Goal: Information Seeking & Learning: Learn about a topic

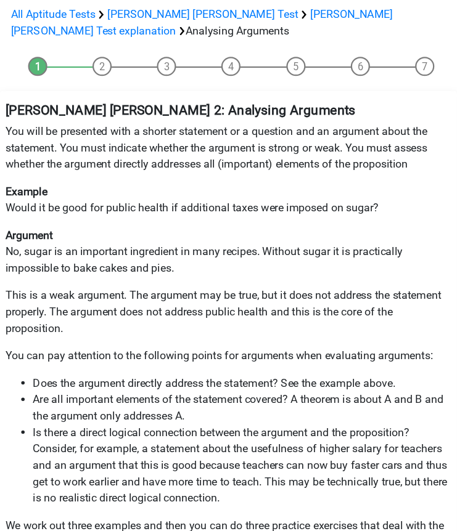
scroll to position [123, 0]
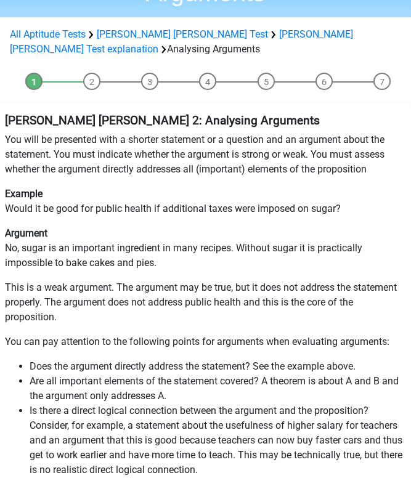
click at [96, 226] on p "Argument No, sugar is an important ingredient in many recipes. Without sugar it…" at bounding box center [205, 248] width 401 height 44
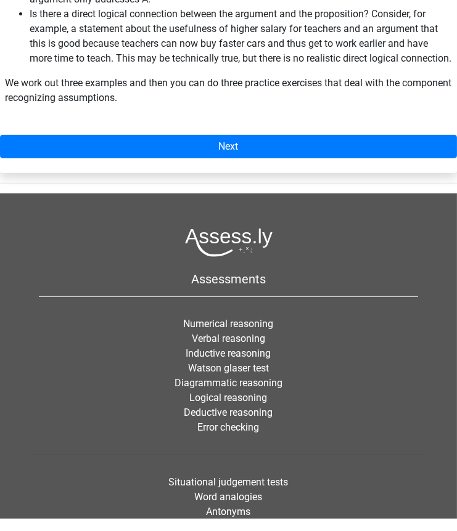
scroll to position [397, 0]
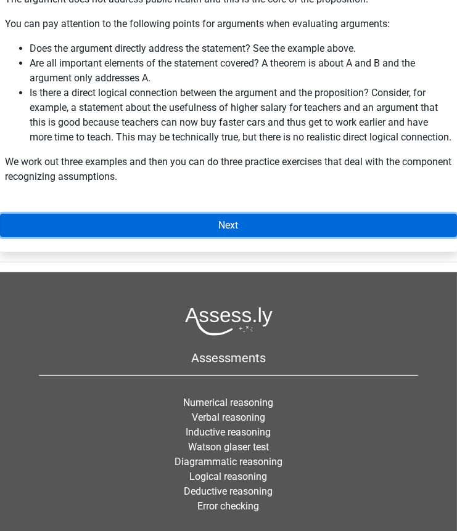
click at [132, 214] on link "Next" at bounding box center [228, 225] width 457 height 23
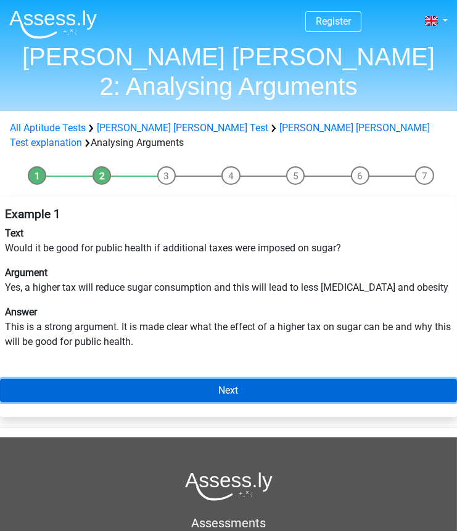
click at [109, 379] on link "Next" at bounding box center [228, 390] width 457 height 23
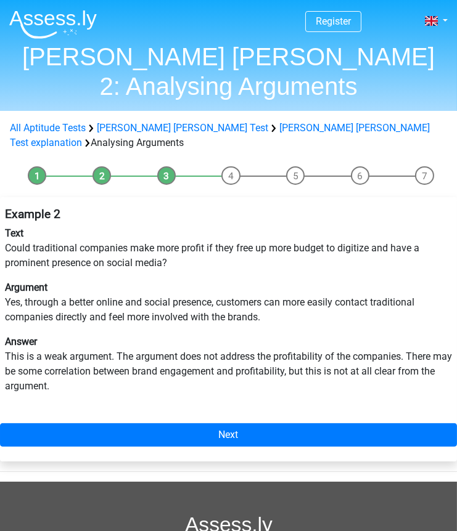
click at [88, 226] on p "Text Could traditional companies make more profit if they free up more budget t…" at bounding box center [228, 248] width 447 height 44
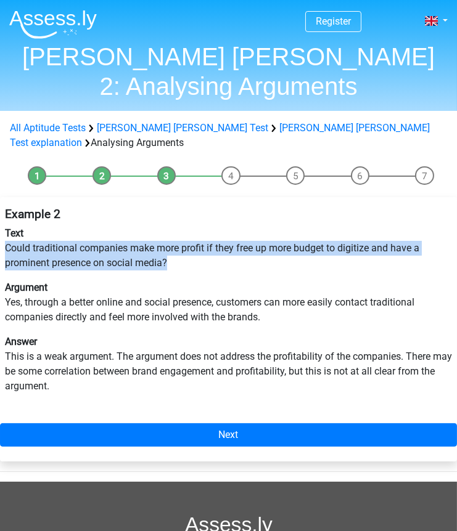
click at [88, 226] on p "Text Could traditional companies make more profit if they free up more budget t…" at bounding box center [228, 248] width 447 height 44
copy p "Could traditional companies make more profit if they free up more budget to dig…"
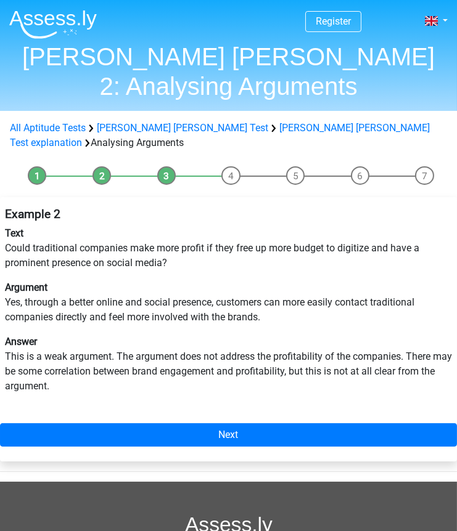
click at [41, 280] on p "Argument Yes, through a better online and social presence, customers can more e…" at bounding box center [228, 302] width 447 height 44
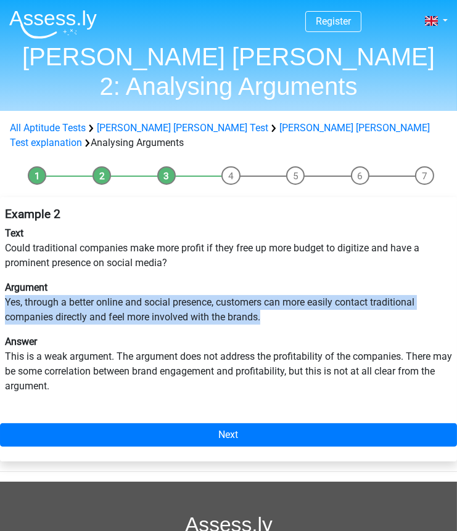
click at [41, 280] on p "Argument Yes, through a better online and social presence, customers can more e…" at bounding box center [228, 302] width 447 height 44
copy p "Yes, through a better online and social presence, customers can more easily con…"
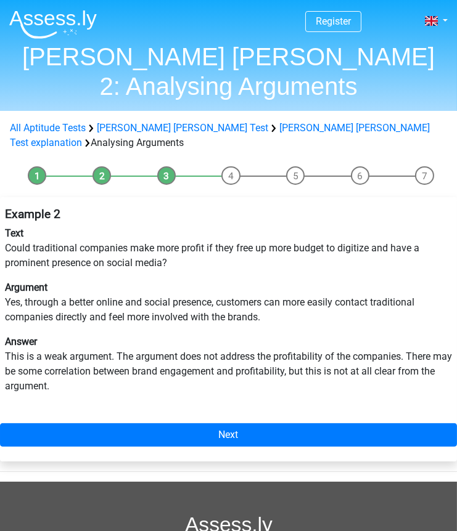
click at [59, 335] on p "Answer This is a weak argument. The argument does not address the profitability…" at bounding box center [228, 364] width 447 height 59
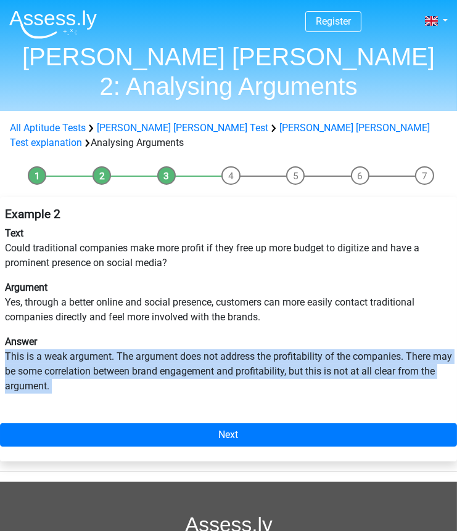
click at [59, 335] on p "Answer This is a weak argument. The argument does not address the profitability…" at bounding box center [228, 364] width 447 height 59
copy div "This is a weak argument. The argument does not address the profitability of the…"
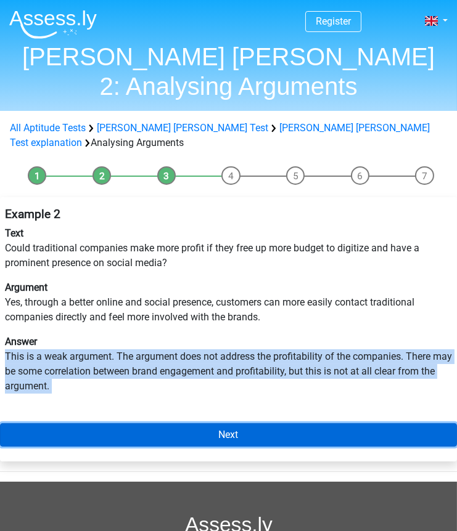
click at [28, 423] on link "Next" at bounding box center [228, 434] width 457 height 23
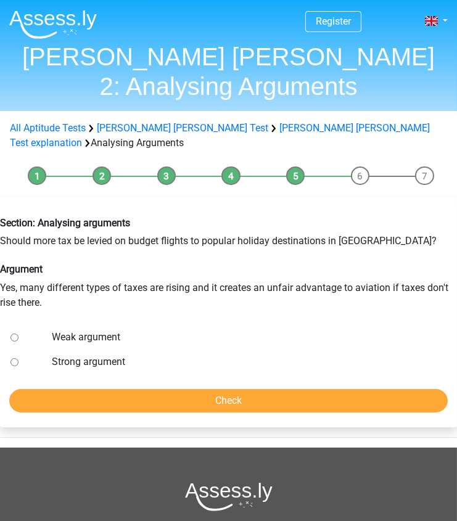
click at [75, 207] on div "Section: Analysing arguments Should more tax be levied on budget flights to pop…" at bounding box center [228, 263] width 475 height 112
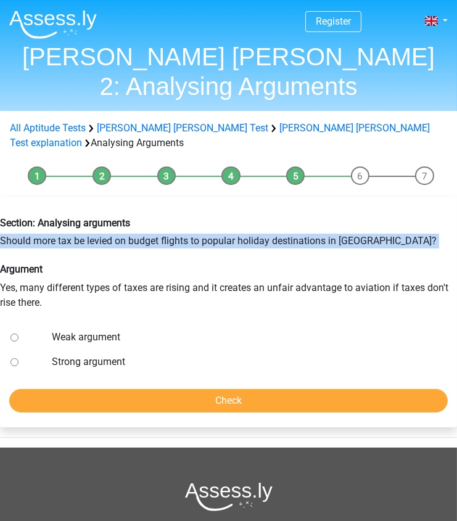
click at [75, 207] on div "Section: Analysing arguments Should more tax be levied on budget flights to pop…" at bounding box center [228, 263] width 475 height 112
copy div "Should more tax be levied on budget flights to popular holiday destinations in …"
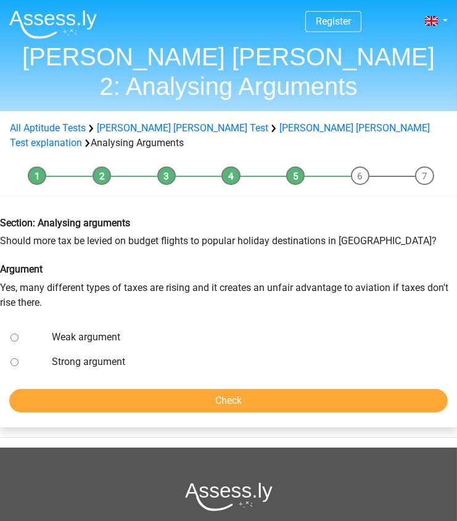
click at [203, 242] on div "Section: Analysing arguments Should more tax be levied on budget flights to pop…" at bounding box center [228, 263] width 475 height 112
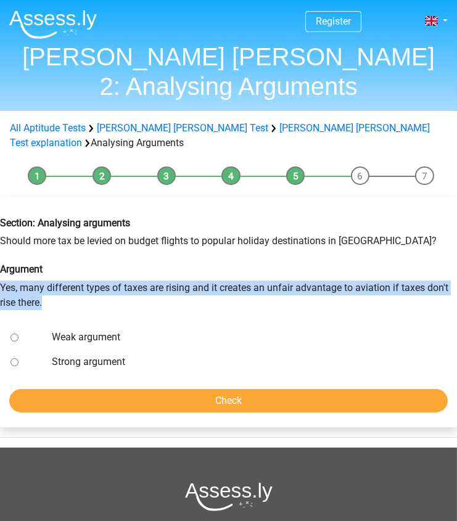
click at [203, 242] on div "Section: Analysing arguments Should more tax be levied on budget flights to pop…" at bounding box center [228, 263] width 475 height 112
copy div "Yes, many different types of taxes are rising and it creates an unfair advantag…"
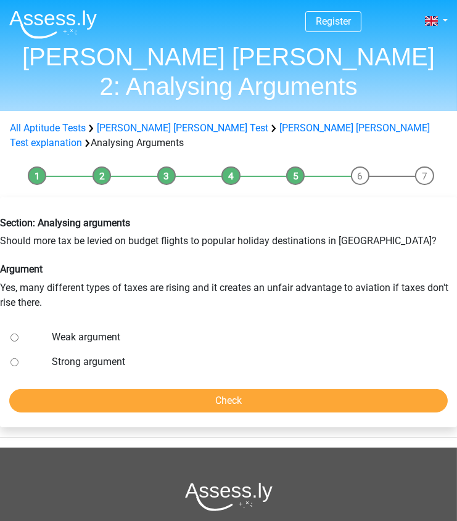
click at [83, 330] on label "Weak argument" at bounding box center [247, 337] width 390 height 15
click at [18, 333] on input "Weak argument" at bounding box center [14, 337] width 8 height 8
radio input "true"
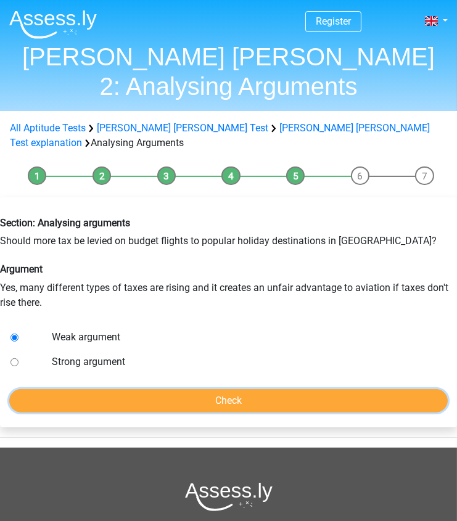
click at [52, 389] on input "Check" at bounding box center [228, 400] width 438 height 23
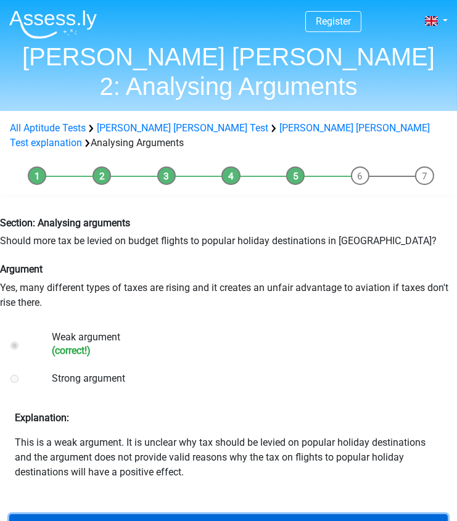
click at [118, 514] on link "Next question" at bounding box center [228, 525] width 438 height 23
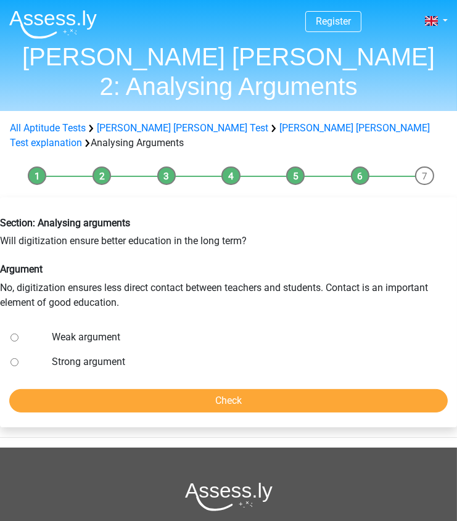
click at [73, 207] on div "Section: Analysing arguments Will digitization ensure better education in the l…" at bounding box center [228, 263] width 475 height 112
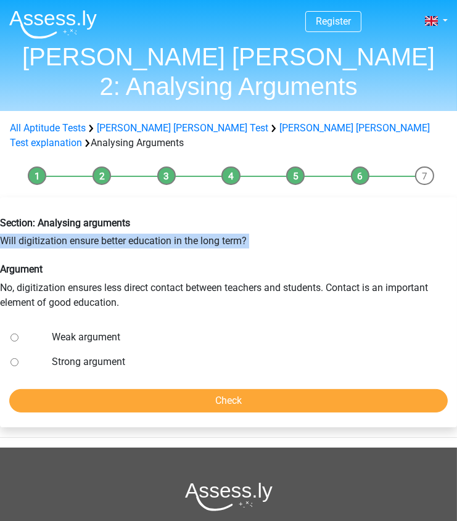
click at [73, 207] on div "Section: Analysing arguments Will digitization ensure better education in the l…" at bounding box center [228, 263] width 475 height 112
copy div "Will digitization ensure better education in the long term?"
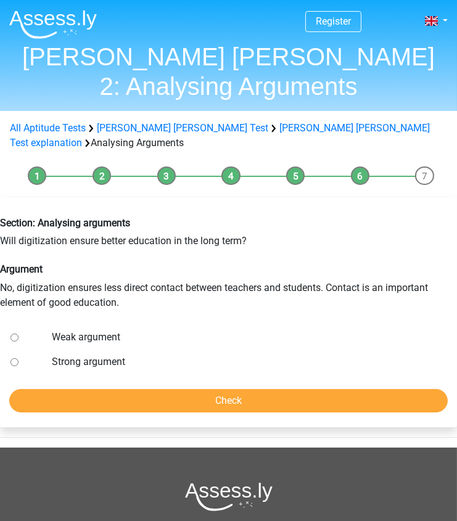
click at [110, 243] on div "Section: Analysing arguments Will digitization ensure better education in the l…" at bounding box center [228, 263] width 475 height 112
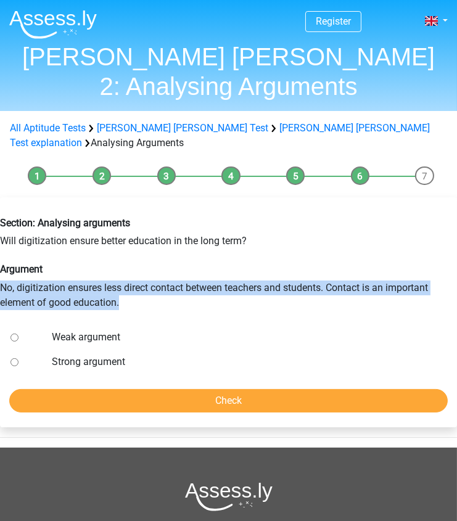
click at [110, 243] on div "Section: Analysing arguments Will digitization ensure better education in the l…" at bounding box center [228, 263] width 475 height 112
copy div "No, digitization ensures less direct contact between teachers and students. Con…"
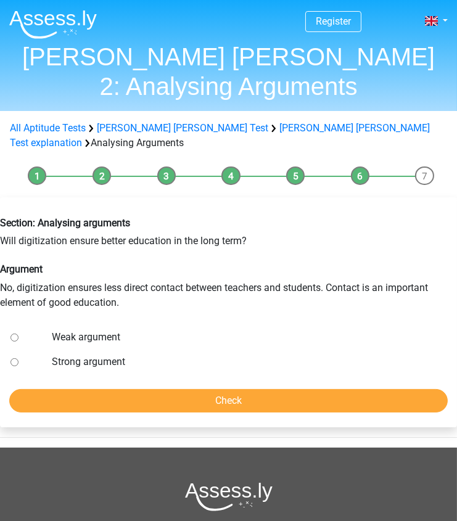
click at [124, 354] on label "Strong argument" at bounding box center [247, 361] width 390 height 15
click at [18, 358] on input "Strong argument" at bounding box center [14, 362] width 8 height 8
radio input "true"
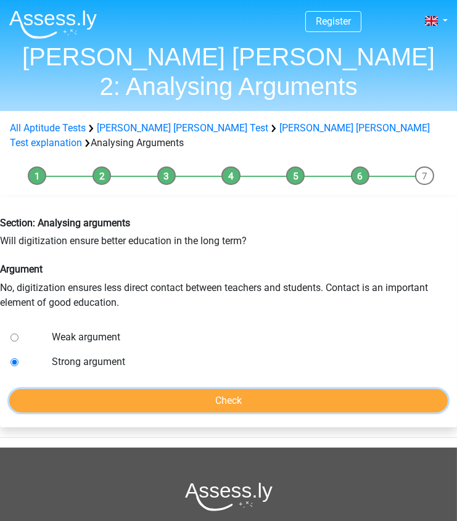
click at [110, 389] on input "Check" at bounding box center [228, 400] width 438 height 23
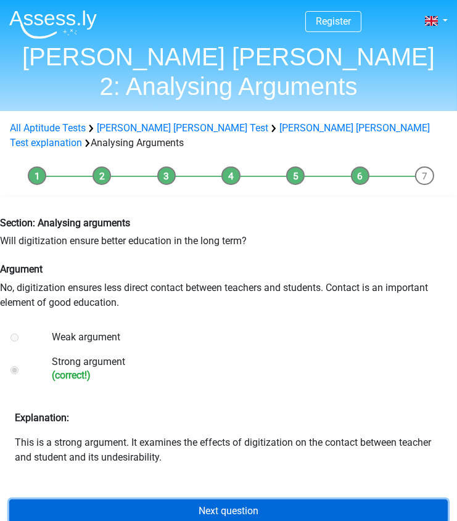
click at [103, 499] on link "Next question" at bounding box center [228, 510] width 438 height 23
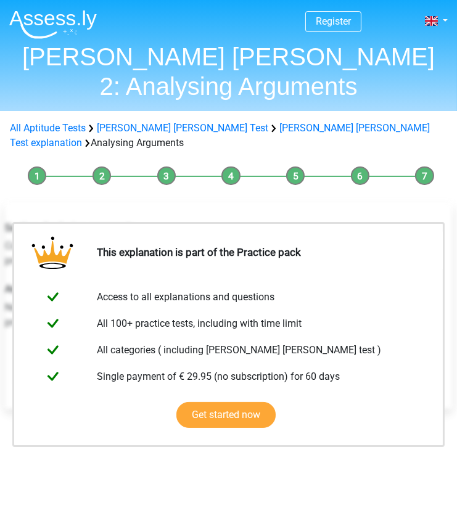
click at [164, 437] on div "Section: Analysing arguments Could traditional companies make more profit if th…" at bounding box center [228, 357] width 457 height 320
